Goal: Information Seeking & Learning: Check status

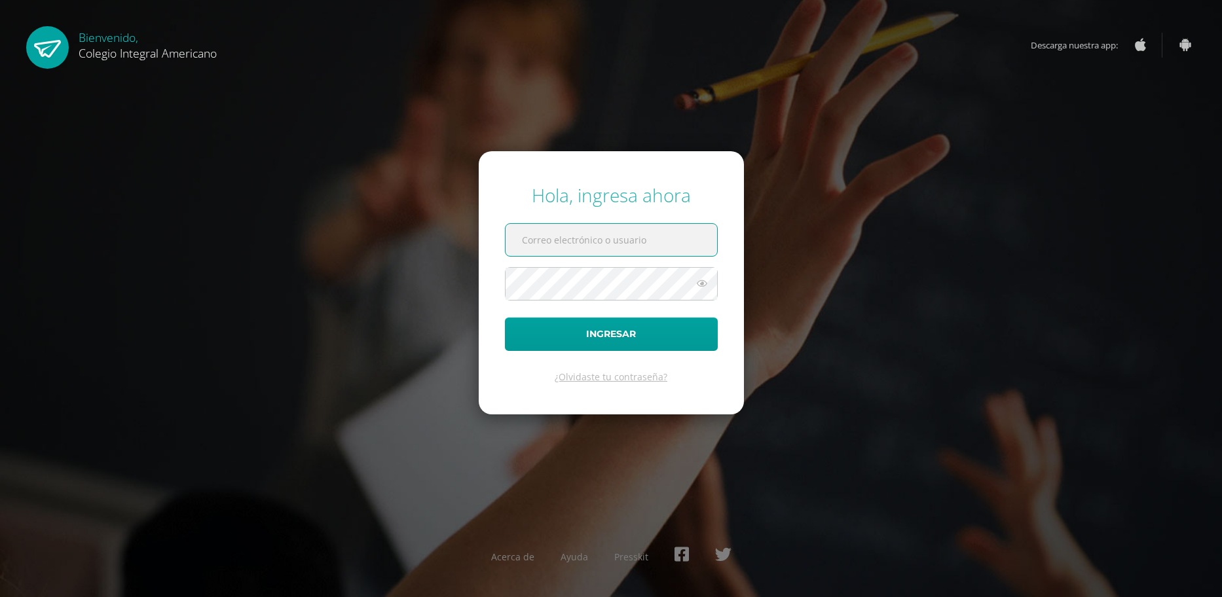
click at [545, 249] on input "text" at bounding box center [610, 240] width 211 height 32
type input "jlia225@hotmail.com"
click at [505, 318] on button "Ingresar" at bounding box center [611, 334] width 213 height 33
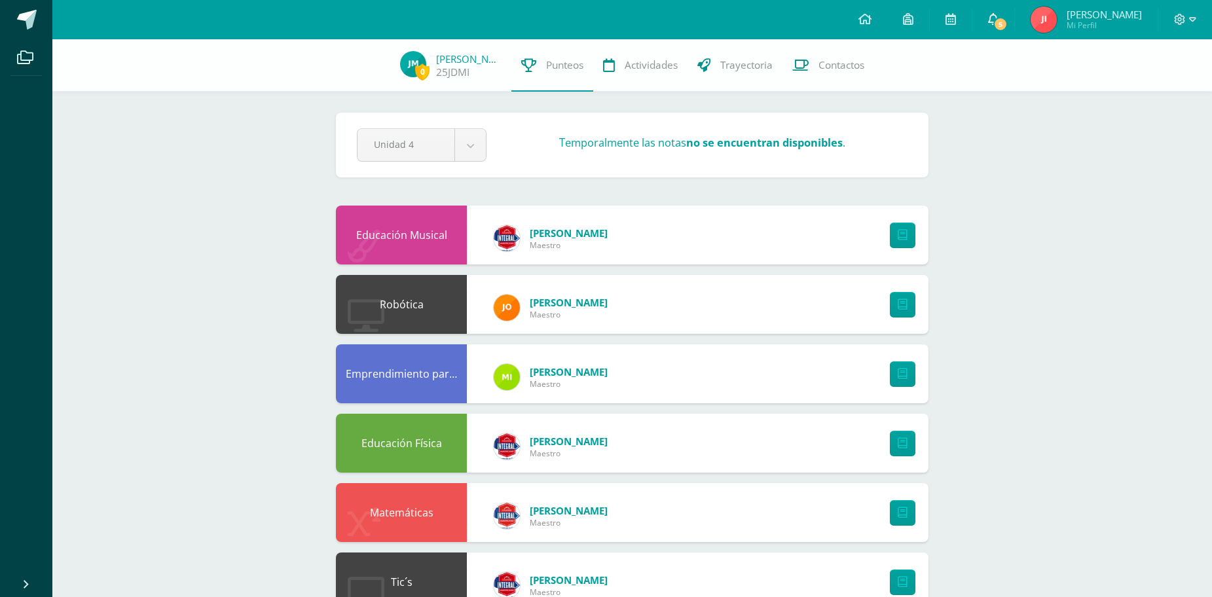
click at [1008, 20] on span "5" at bounding box center [1000, 24] width 14 height 14
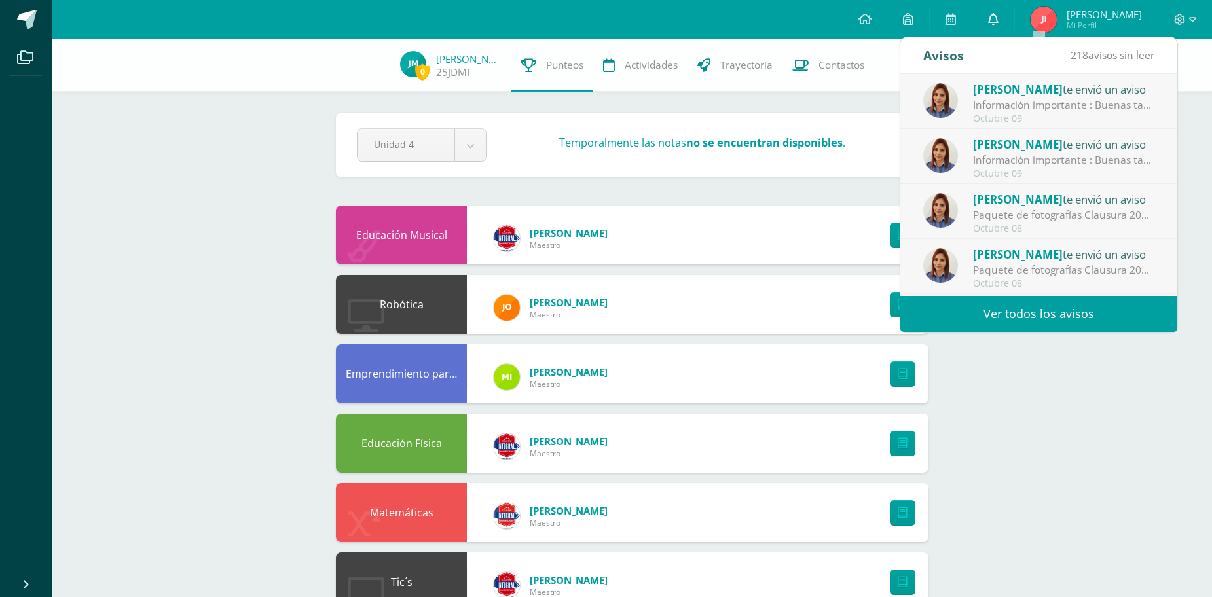
click at [998, 20] on icon at bounding box center [993, 19] width 10 height 12
click at [998, 19] on icon at bounding box center [993, 19] width 10 height 12
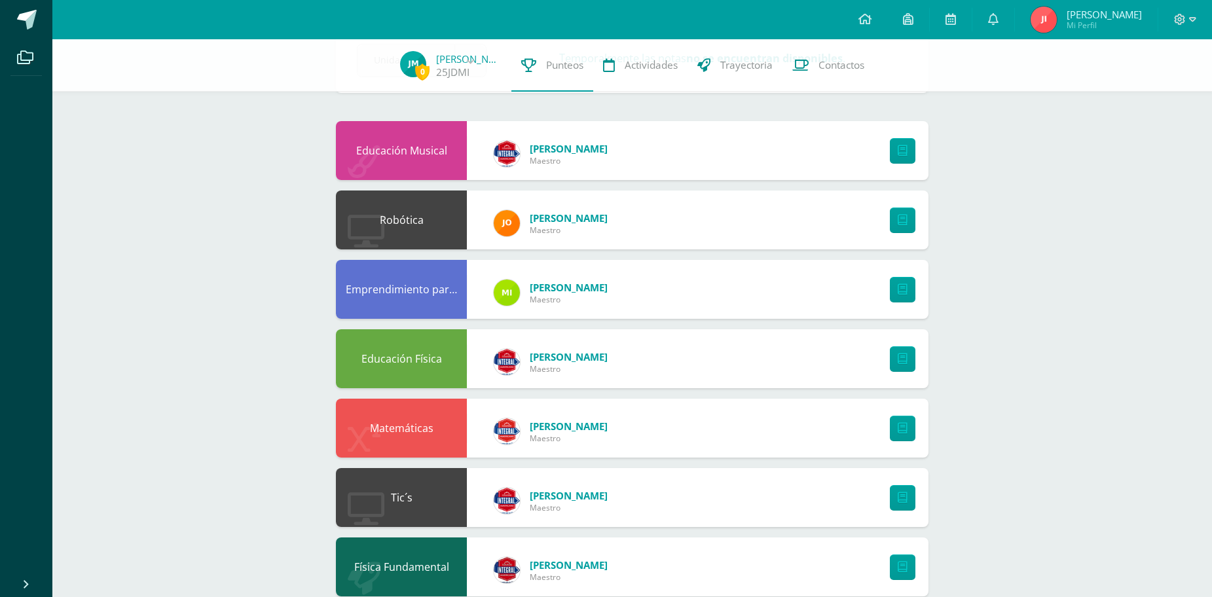
scroll to position [65, 0]
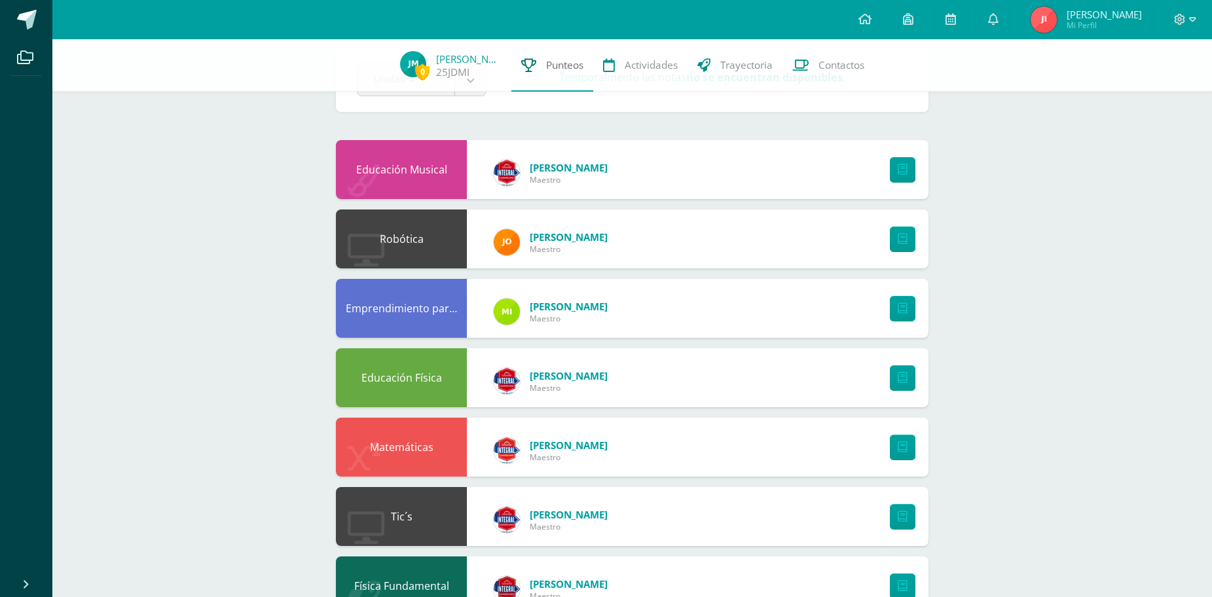
click at [546, 69] on span "Punteos" at bounding box center [564, 65] width 37 height 14
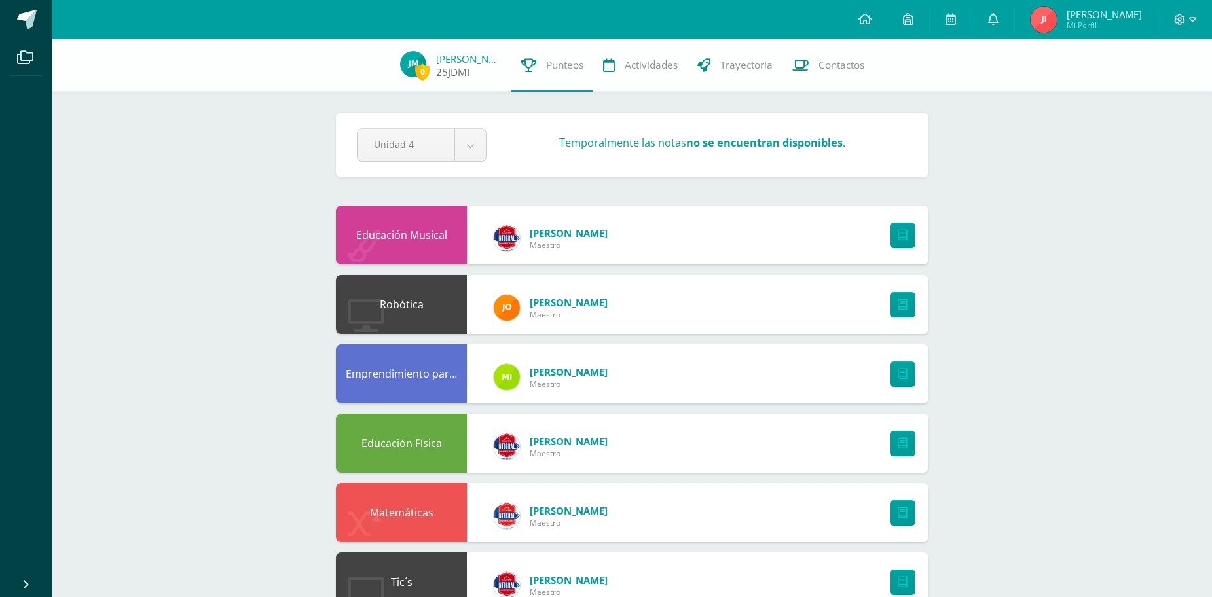
click at [469, 63] on link "[PERSON_NAME]" at bounding box center [468, 58] width 65 height 13
